Goal: Task Accomplishment & Management: Use online tool/utility

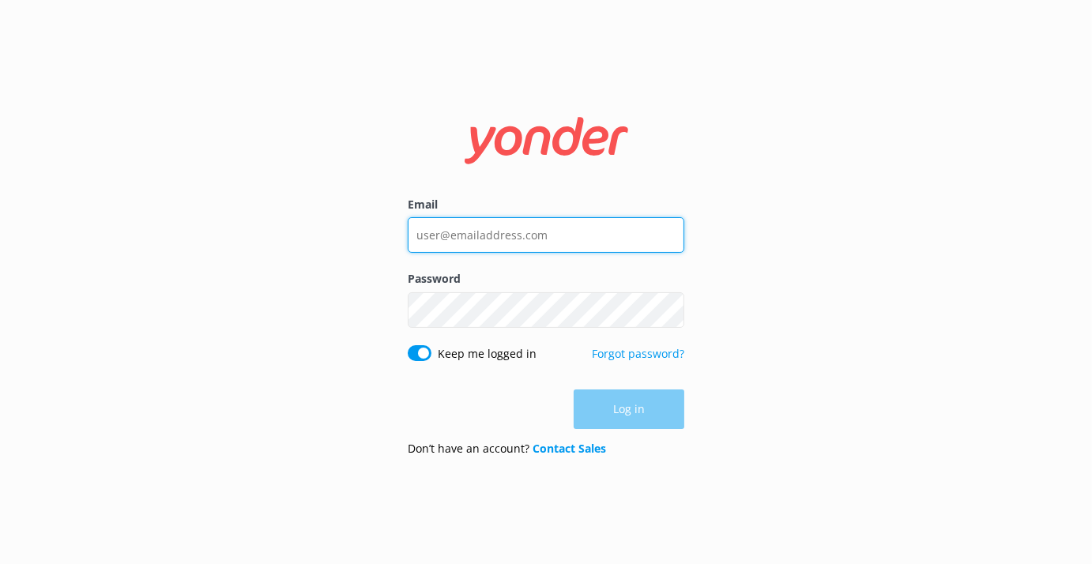
type input "[DOMAIN_NAME][EMAIL_ADDRESS][DOMAIN_NAME]"
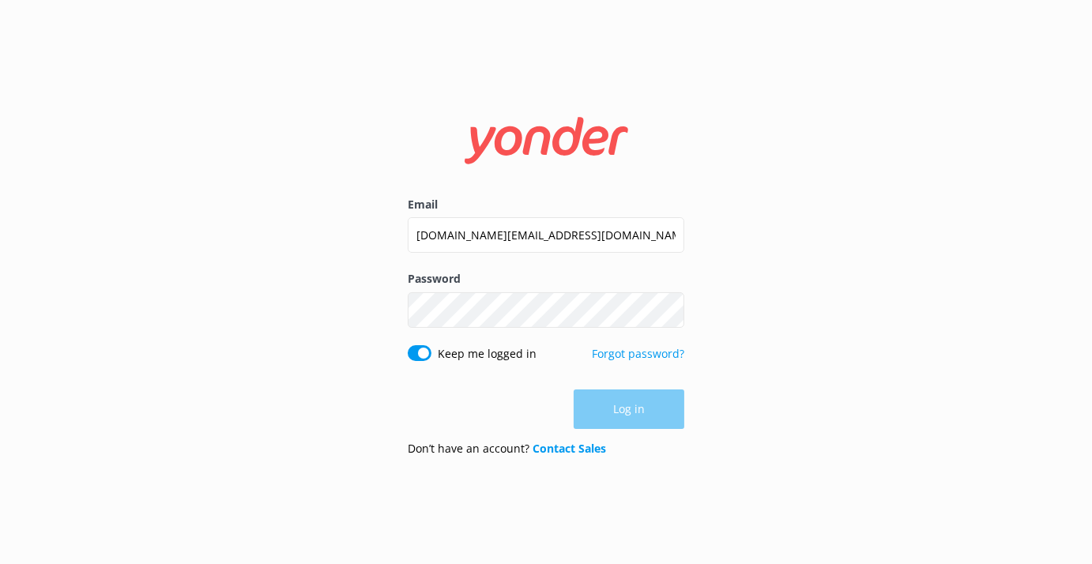
click at [315, 335] on div "Email [DOMAIN_NAME][EMAIL_ADDRESS][DOMAIN_NAME] Password Show password Keep me …" at bounding box center [546, 282] width 1092 height 564
click at [626, 413] on button "Log in" at bounding box center [629, 410] width 111 height 40
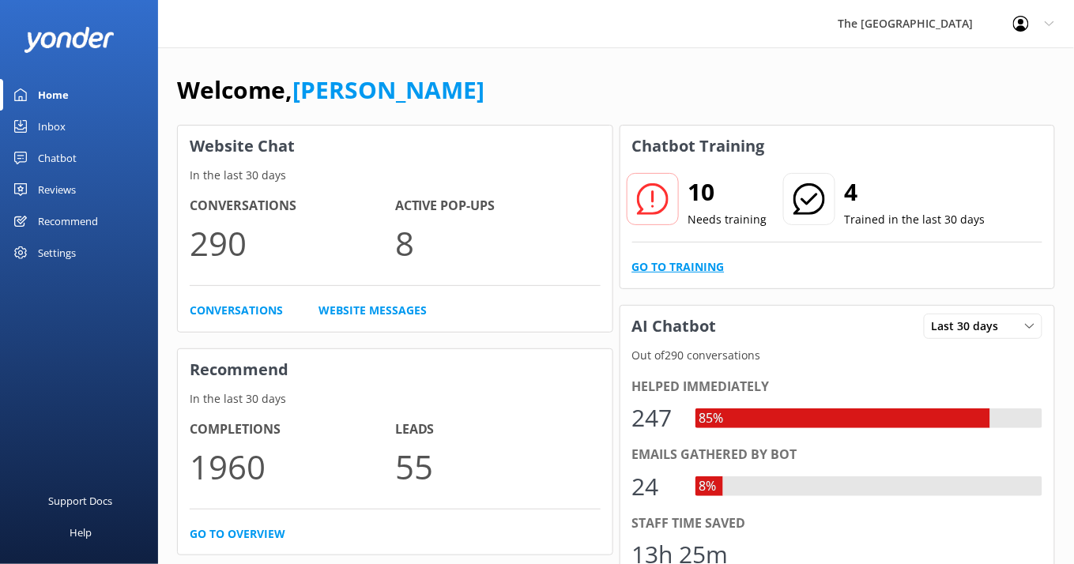
click at [654, 263] on link "Go to Training" at bounding box center [678, 266] width 92 height 17
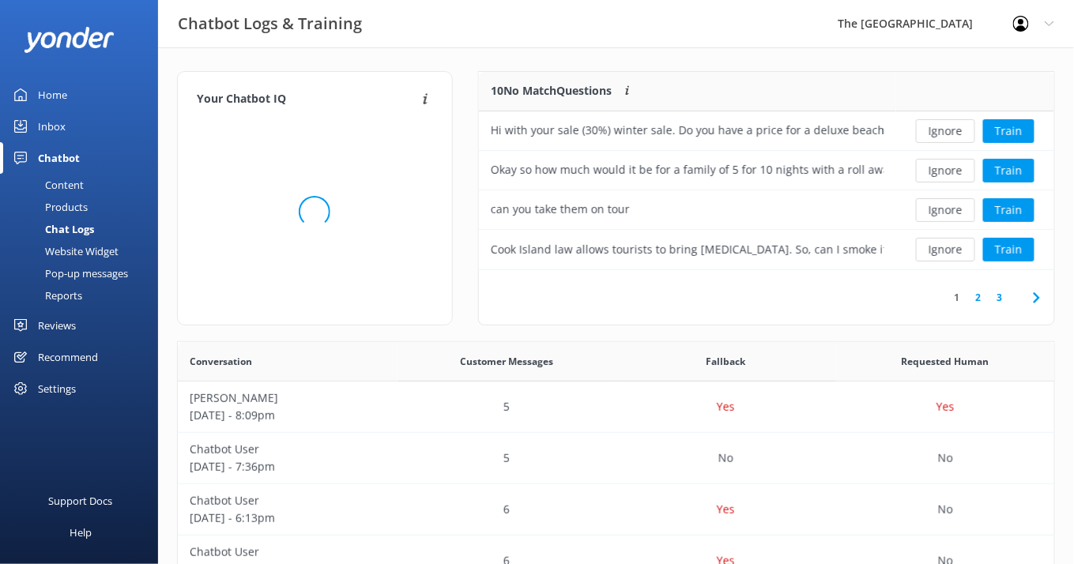
scroll to position [18, 17]
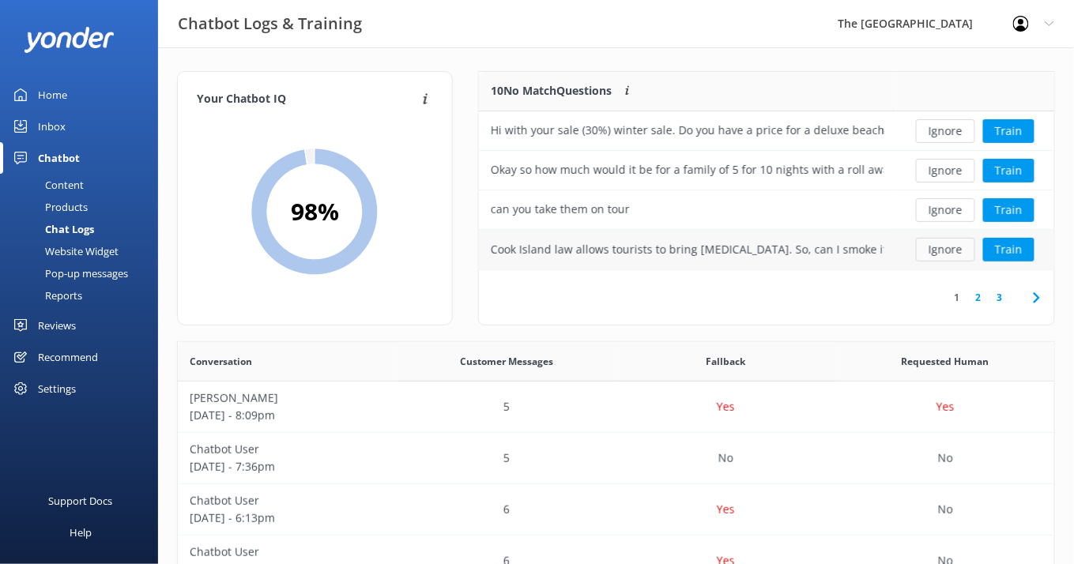
click at [949, 249] on button "Ignore" at bounding box center [945, 250] width 59 height 24
click at [952, 246] on button "Ignore" at bounding box center [945, 250] width 59 height 24
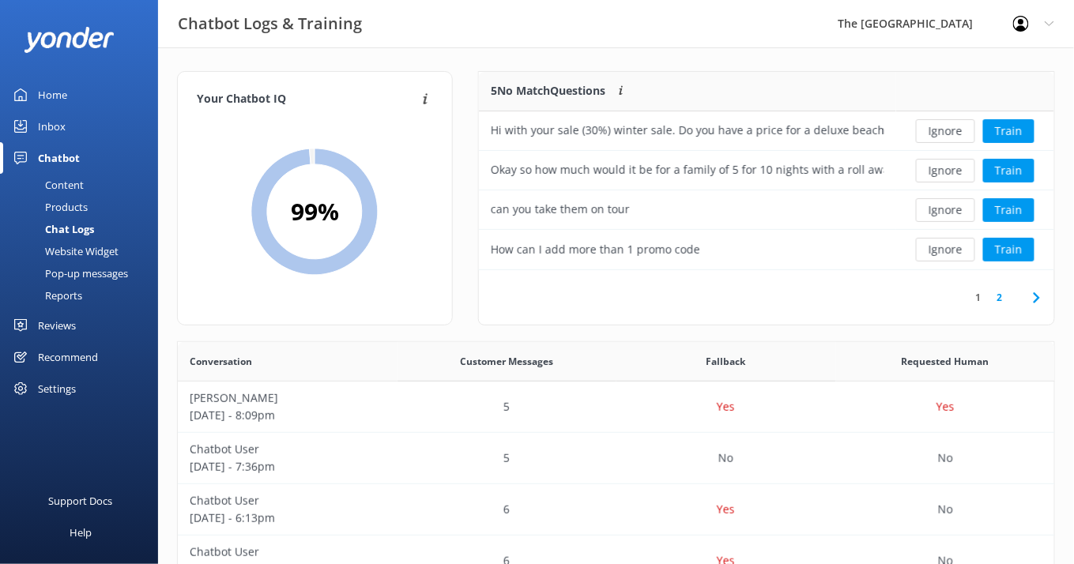
click at [952, 246] on button "Ignore" at bounding box center [945, 250] width 59 height 24
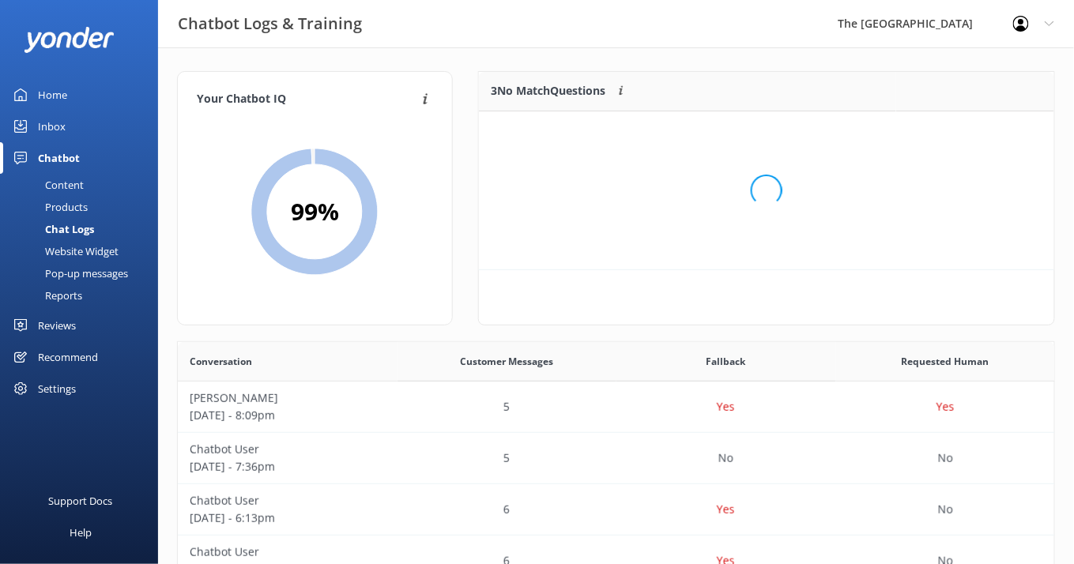
scroll to position [140, 558]
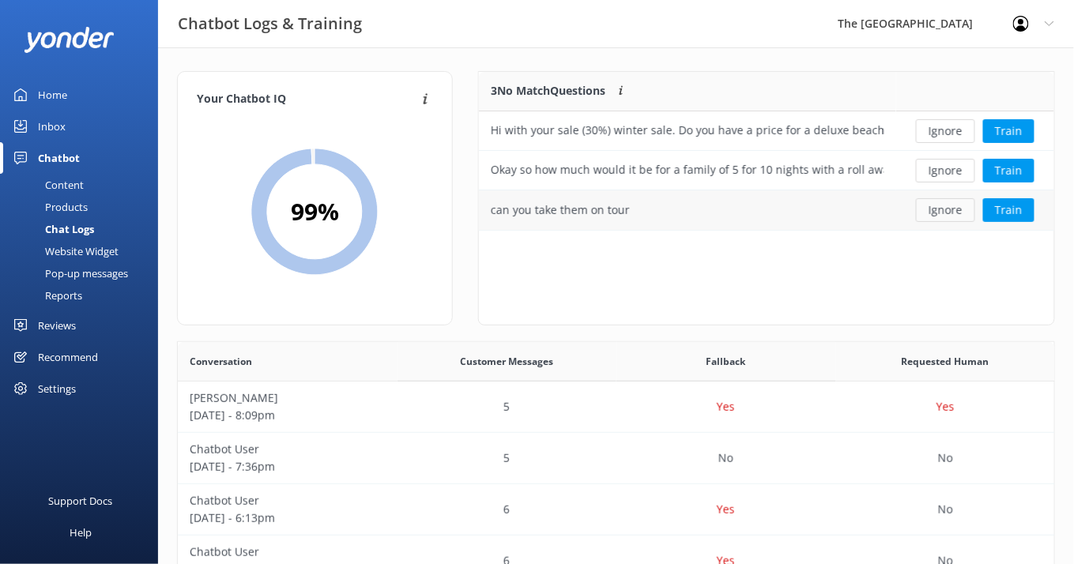
click at [940, 219] on button "Ignore" at bounding box center [945, 210] width 59 height 24
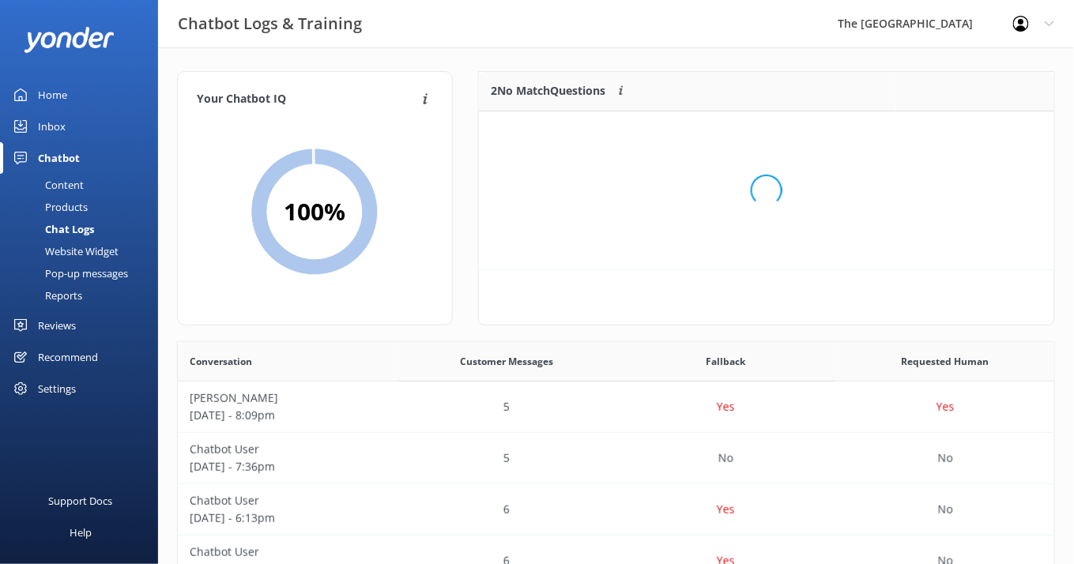
scroll to position [101, 558]
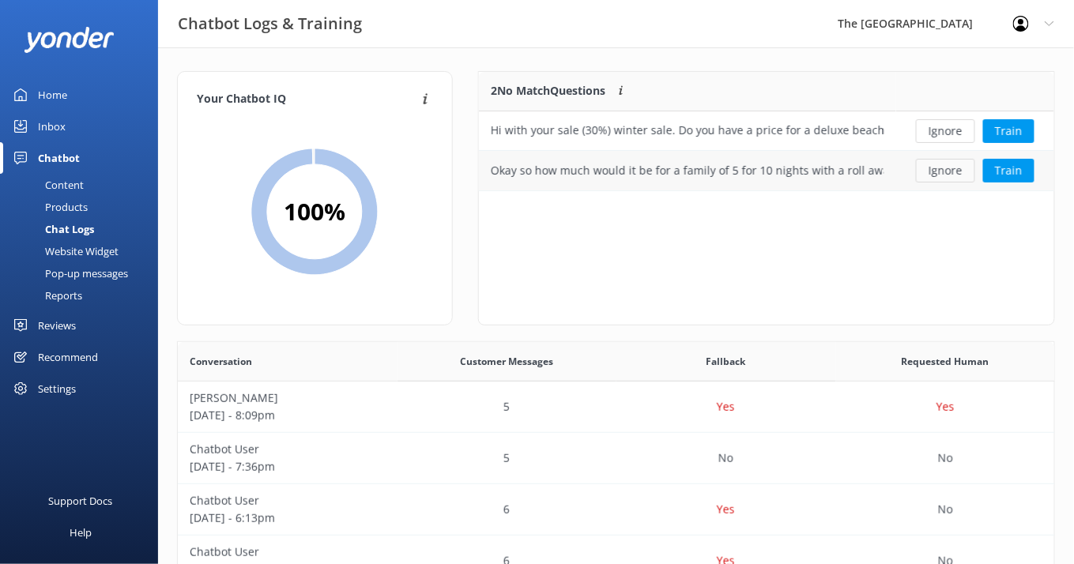
click at [945, 170] on button "Ignore" at bounding box center [945, 171] width 59 height 24
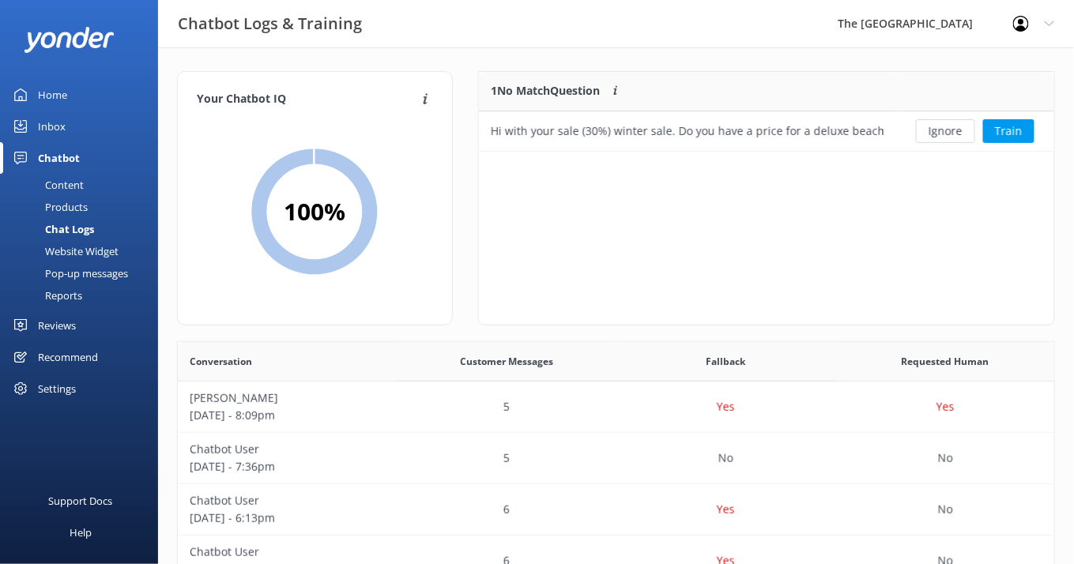
scroll to position [62, 558]
click at [951, 123] on button "Ignore" at bounding box center [945, 131] width 59 height 24
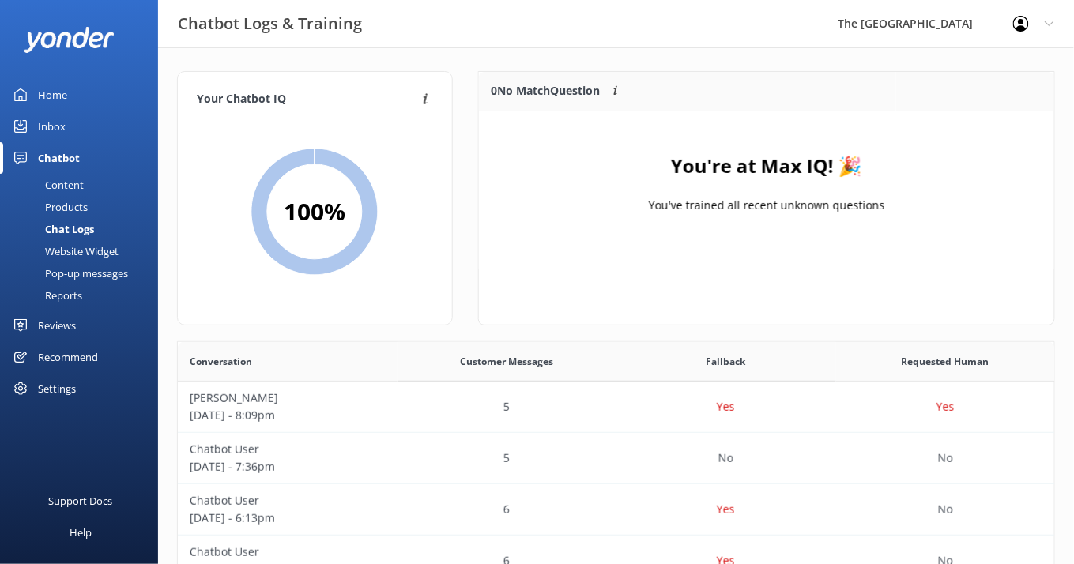
scroll to position [18, 18]
